Goal: Task Accomplishment & Management: Use online tool/utility

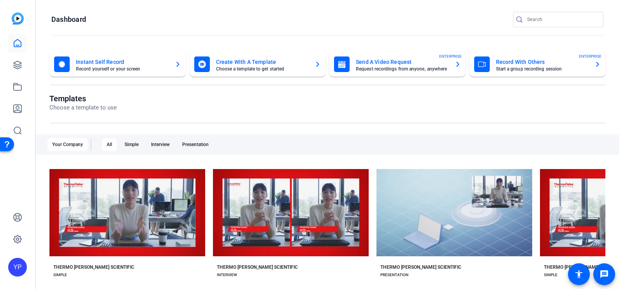
click at [387, 69] on mat-card-subtitle "Request recordings from anyone, anywhere" at bounding box center [402, 69] width 93 height 5
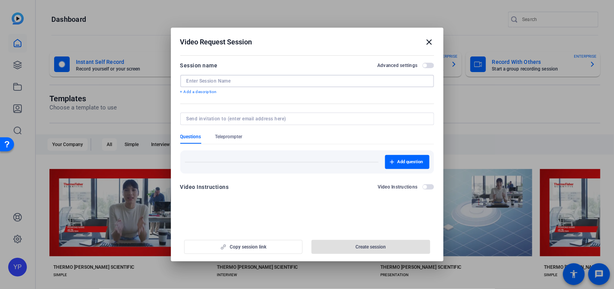
click at [271, 82] on input at bounding box center [306, 81] width 241 height 6
click at [286, 65] on div "Session name Advanced settings" at bounding box center [307, 65] width 254 height 9
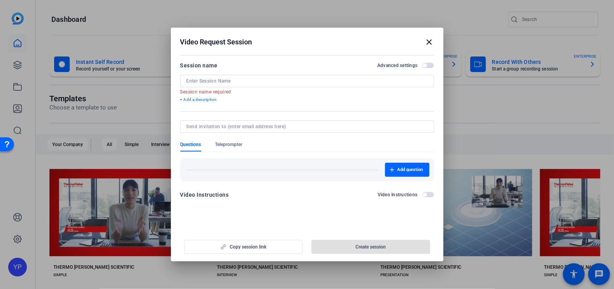
click at [427, 44] on mat-icon "close" at bounding box center [429, 41] width 9 height 9
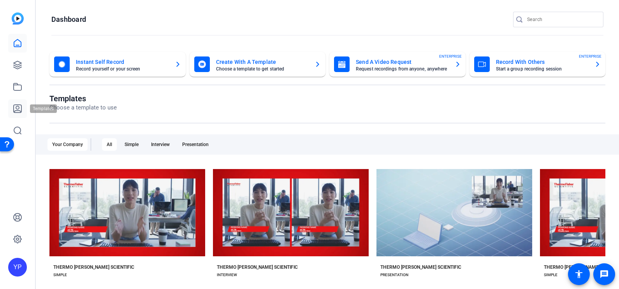
click at [19, 110] on icon at bounding box center [18, 109] width 8 height 8
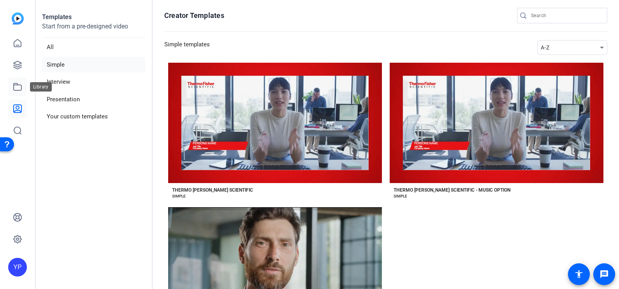
click at [17, 86] on icon at bounding box center [17, 86] width 9 height 9
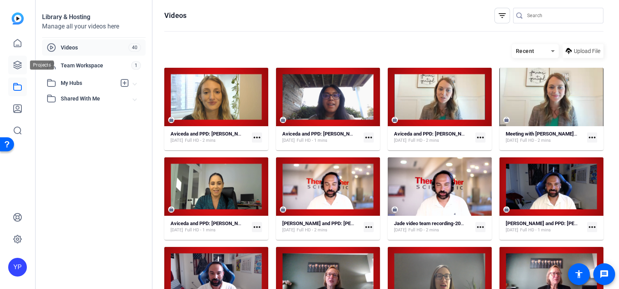
click at [14, 65] on icon at bounding box center [17, 64] width 9 height 9
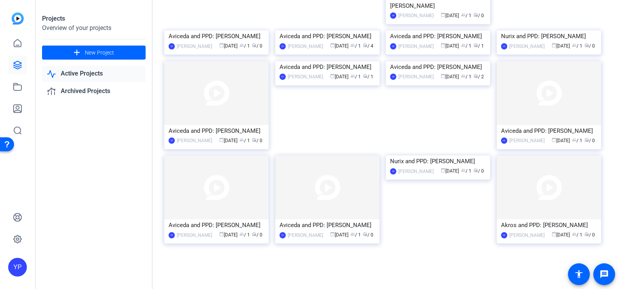
scroll to position [351, 0]
click at [451, 73] on div "Aviceda and PPD: [PERSON_NAME]" at bounding box center [438, 67] width 96 height 12
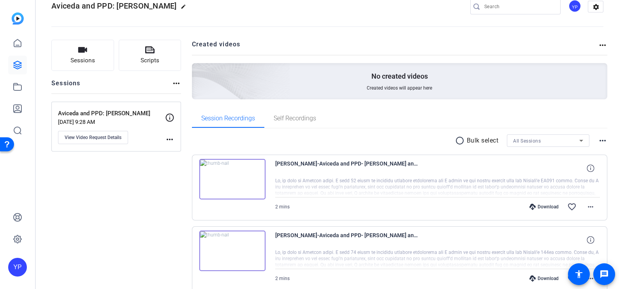
scroll to position [0, 0]
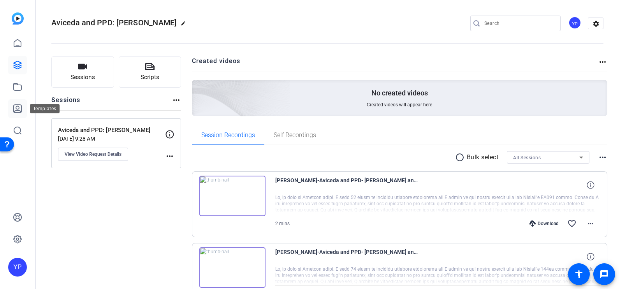
click at [14, 109] on icon at bounding box center [18, 109] width 8 height 8
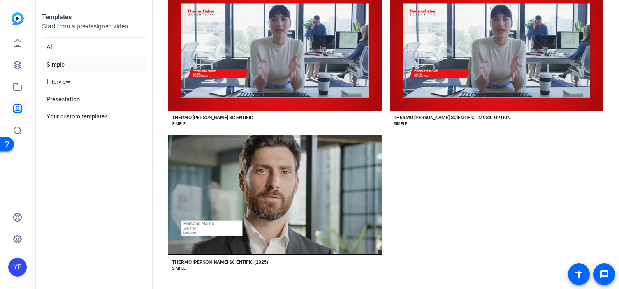
scroll to position [73, 0]
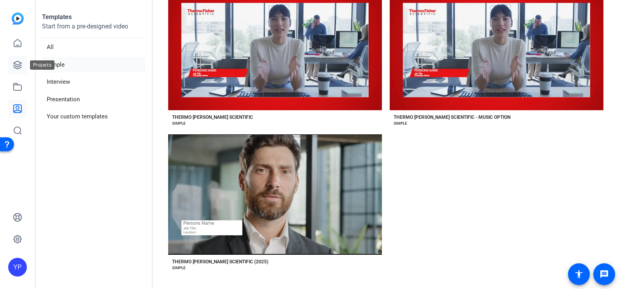
click at [15, 67] on icon at bounding box center [18, 65] width 8 height 8
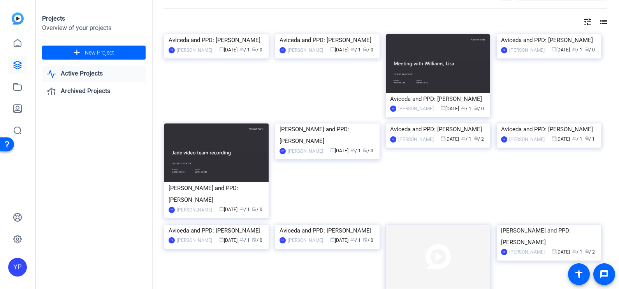
scroll to position [24, 0]
